Goal: Information Seeking & Learning: Find specific page/section

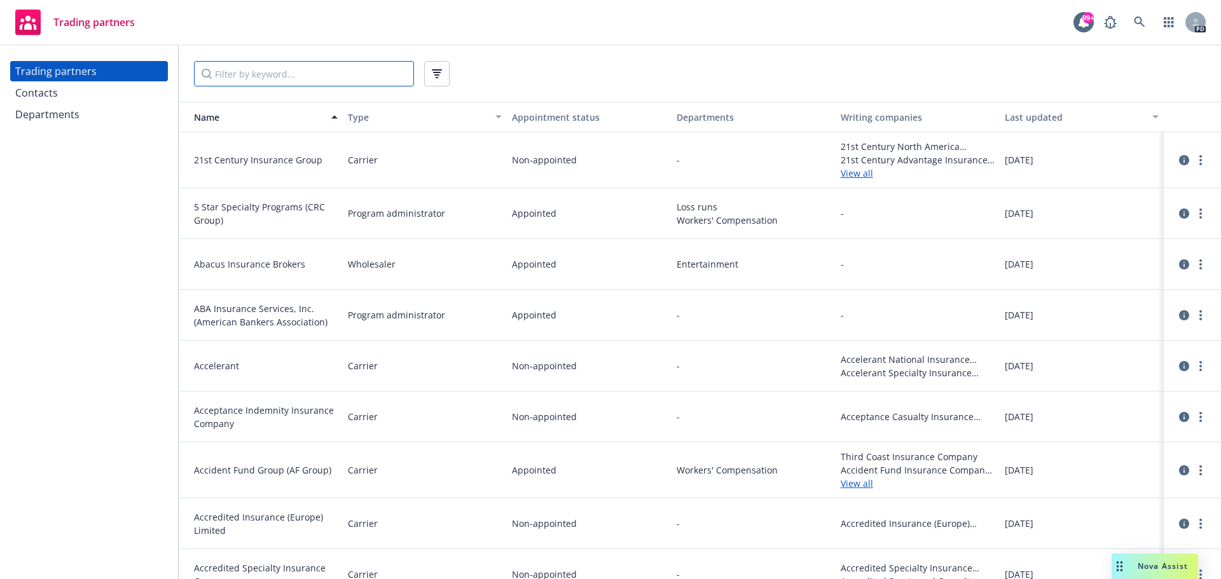
click at [261, 75] on input "Filter by keyword..." at bounding box center [304, 73] width 220 height 25
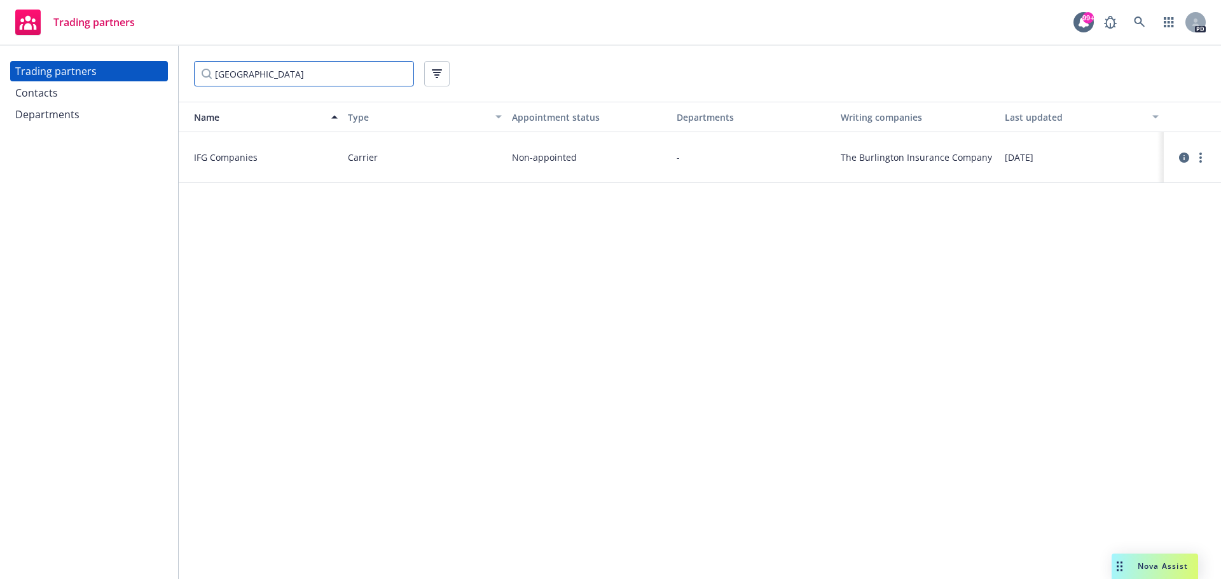
type input "[GEOGRAPHIC_DATA]"
